Goal: Find specific page/section: Find specific page/section

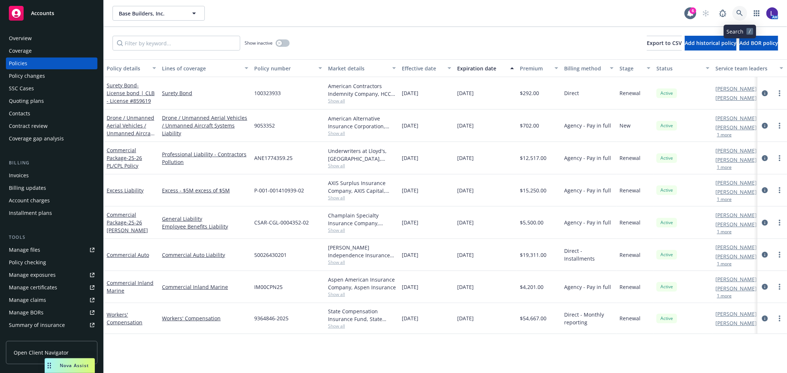
click at [742, 10] on icon at bounding box center [740, 13] width 7 height 7
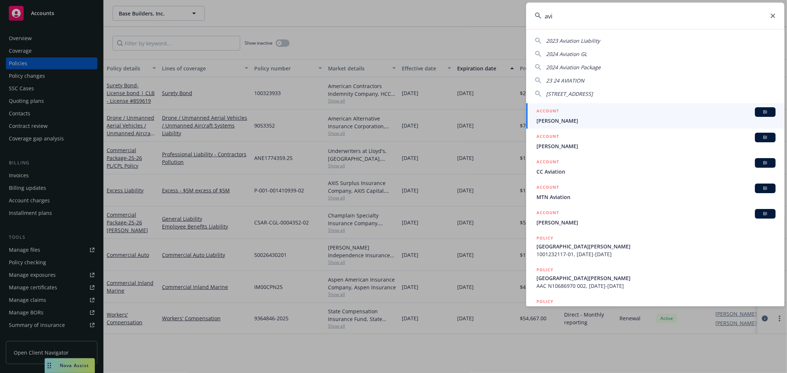
drag, startPoint x: 561, startPoint y: 19, endPoint x: 523, endPoint y: 15, distance: 38.5
click at [523, 15] on div "avi 2023 Aviation Liability 2024 Aviation GL 2024 Aviation Package 23 24 AVIATI…" at bounding box center [393, 186] width 787 height 373
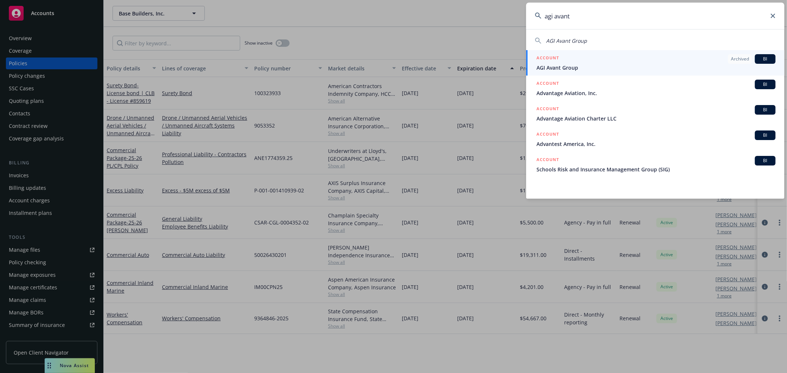
type input "agi avant"
click at [561, 65] on span "AGI Avant Group" at bounding box center [656, 68] width 239 height 8
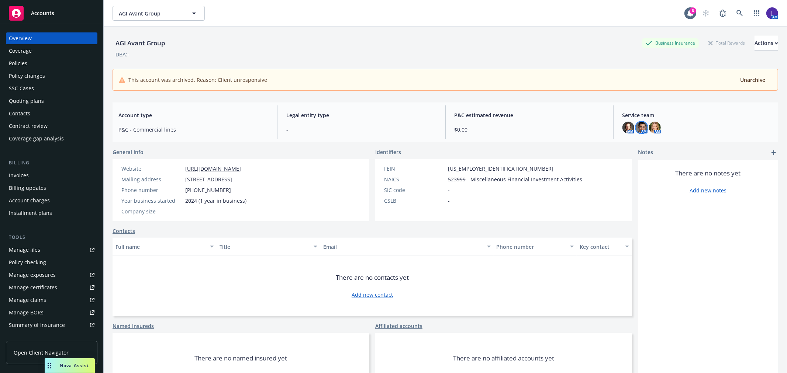
click at [639, 130] on img at bounding box center [642, 128] width 12 height 12
